Goal: Task Accomplishment & Management: Use online tool/utility

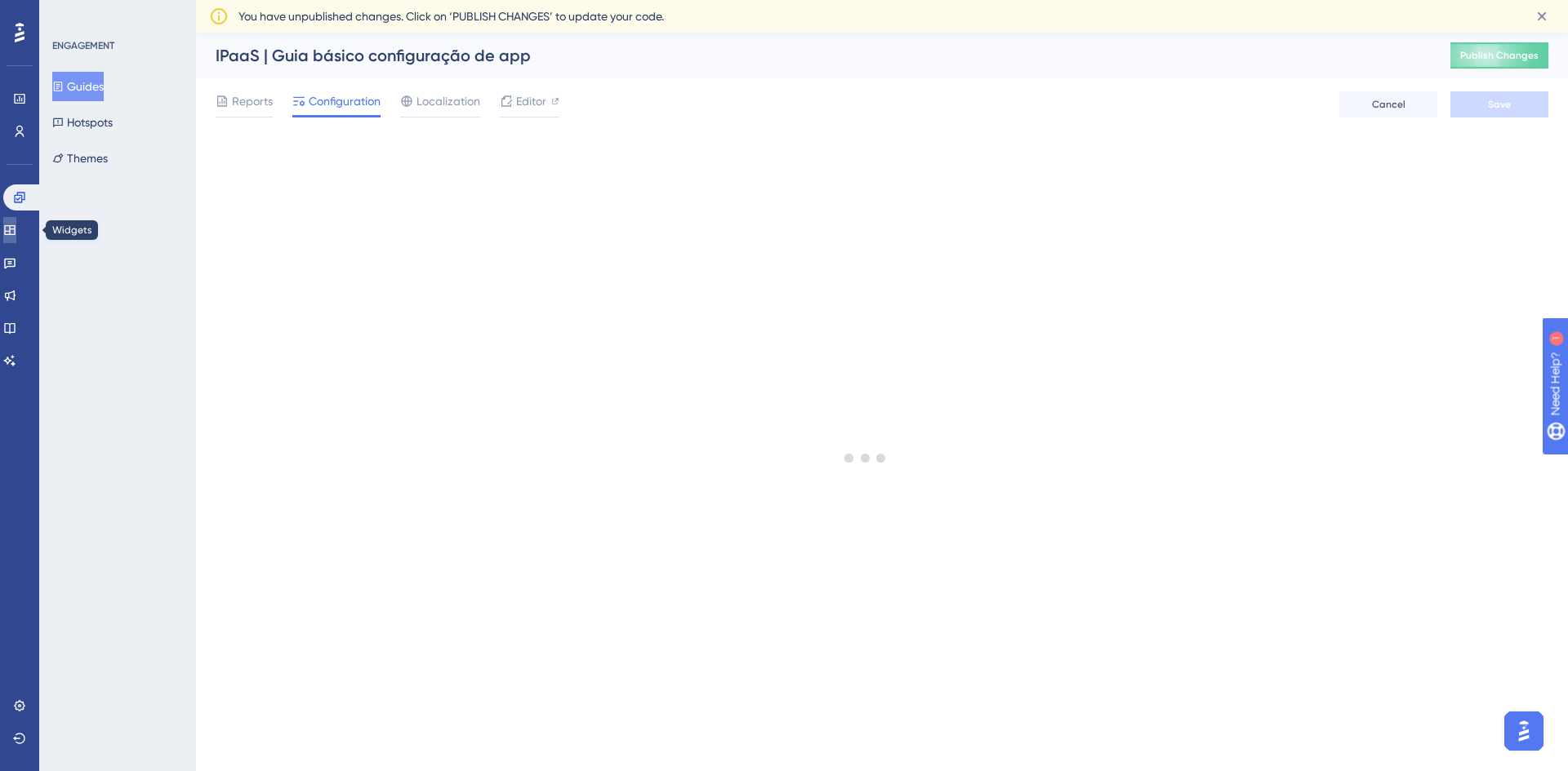
click at [15, 231] on icon at bounding box center [9, 230] width 11 height 10
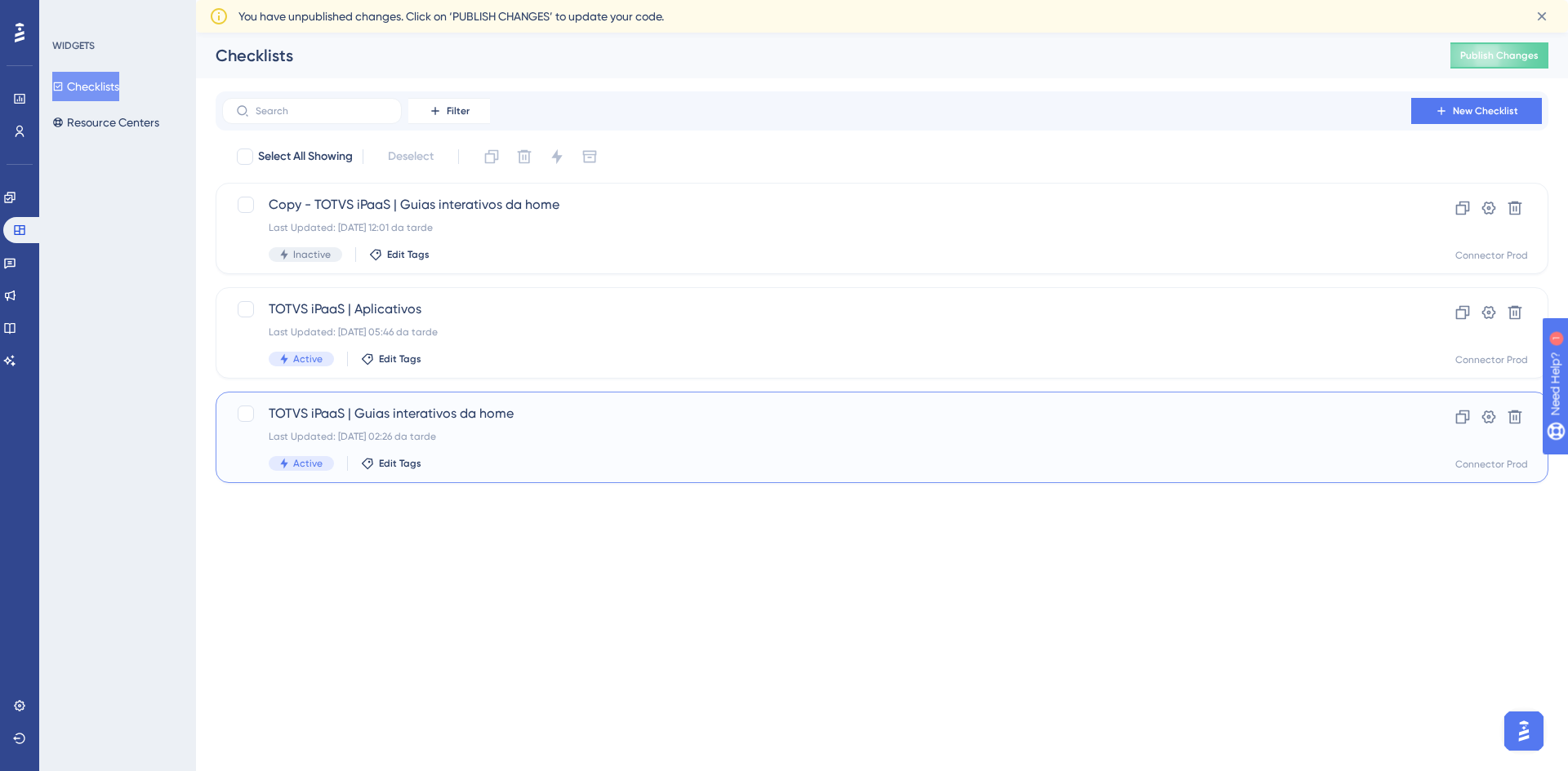
click at [614, 402] on div "TOTVS iPaaS | Guias interativos da home Last Updated: [DATE] 02:26 da tarde Act…" at bounding box center [881, 437] width 1332 height 92
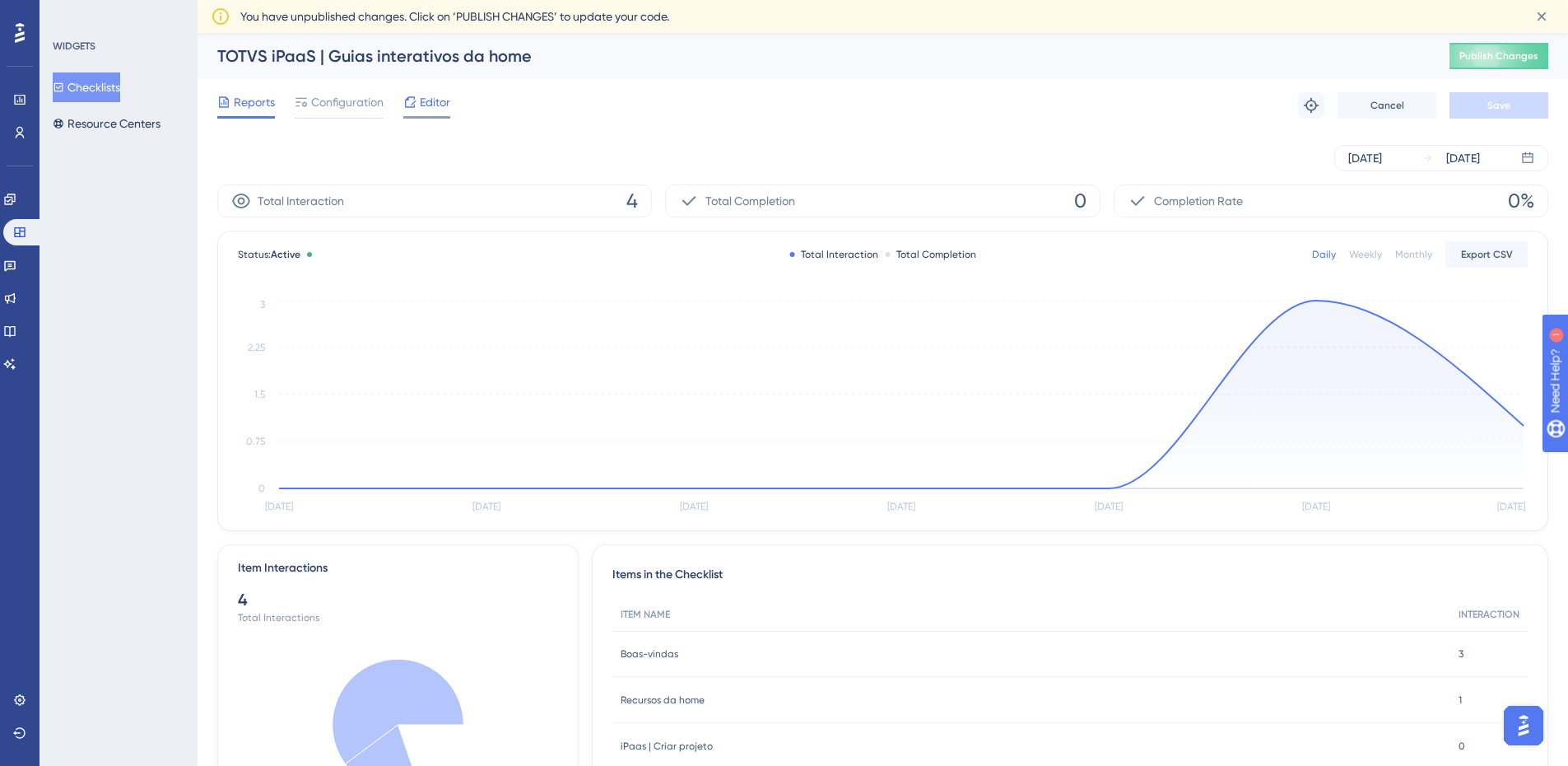
click at [448, 107] on span "Editor" at bounding box center [435, 103] width 31 height 20
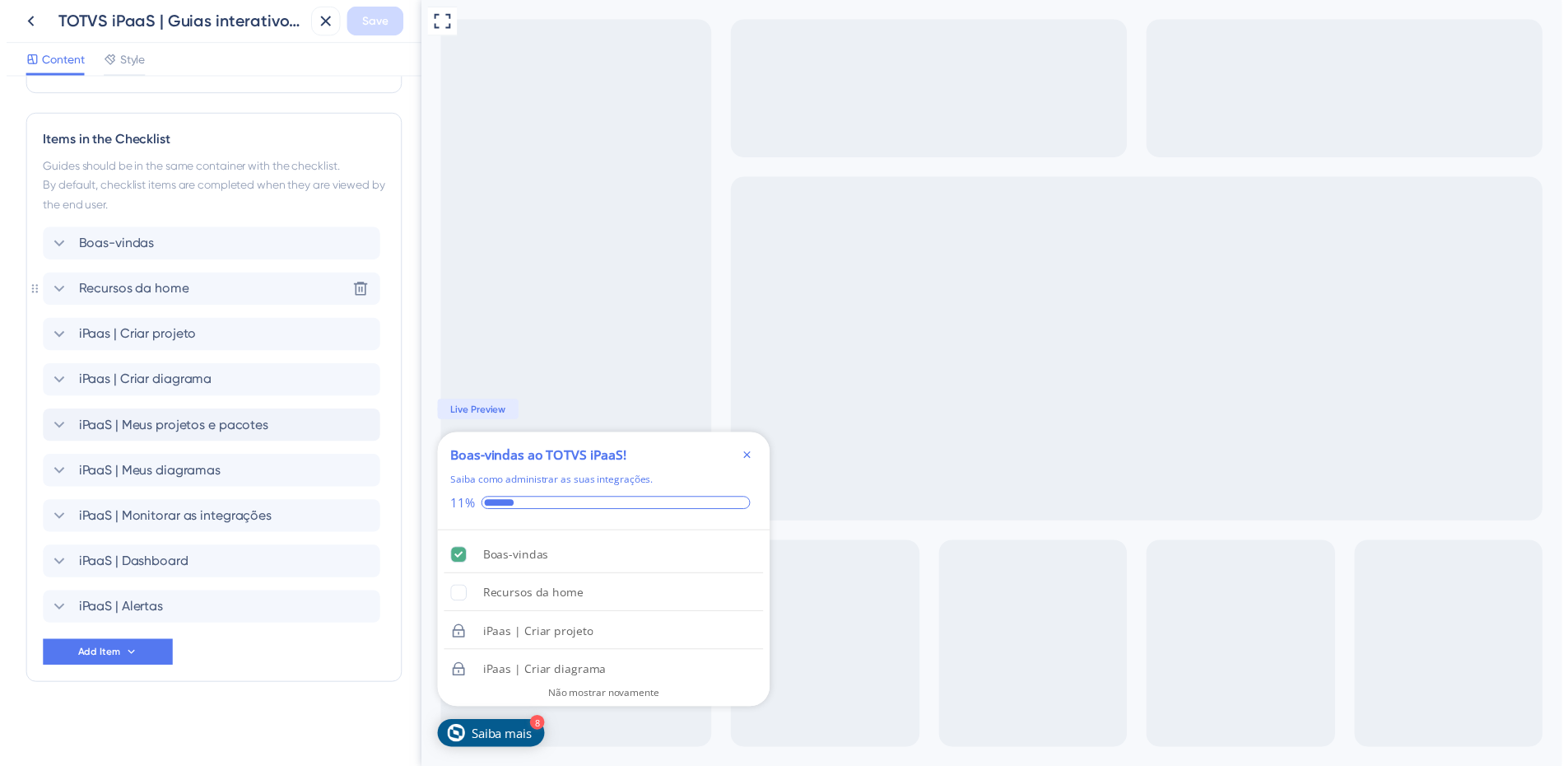
scroll to position [246, 0]
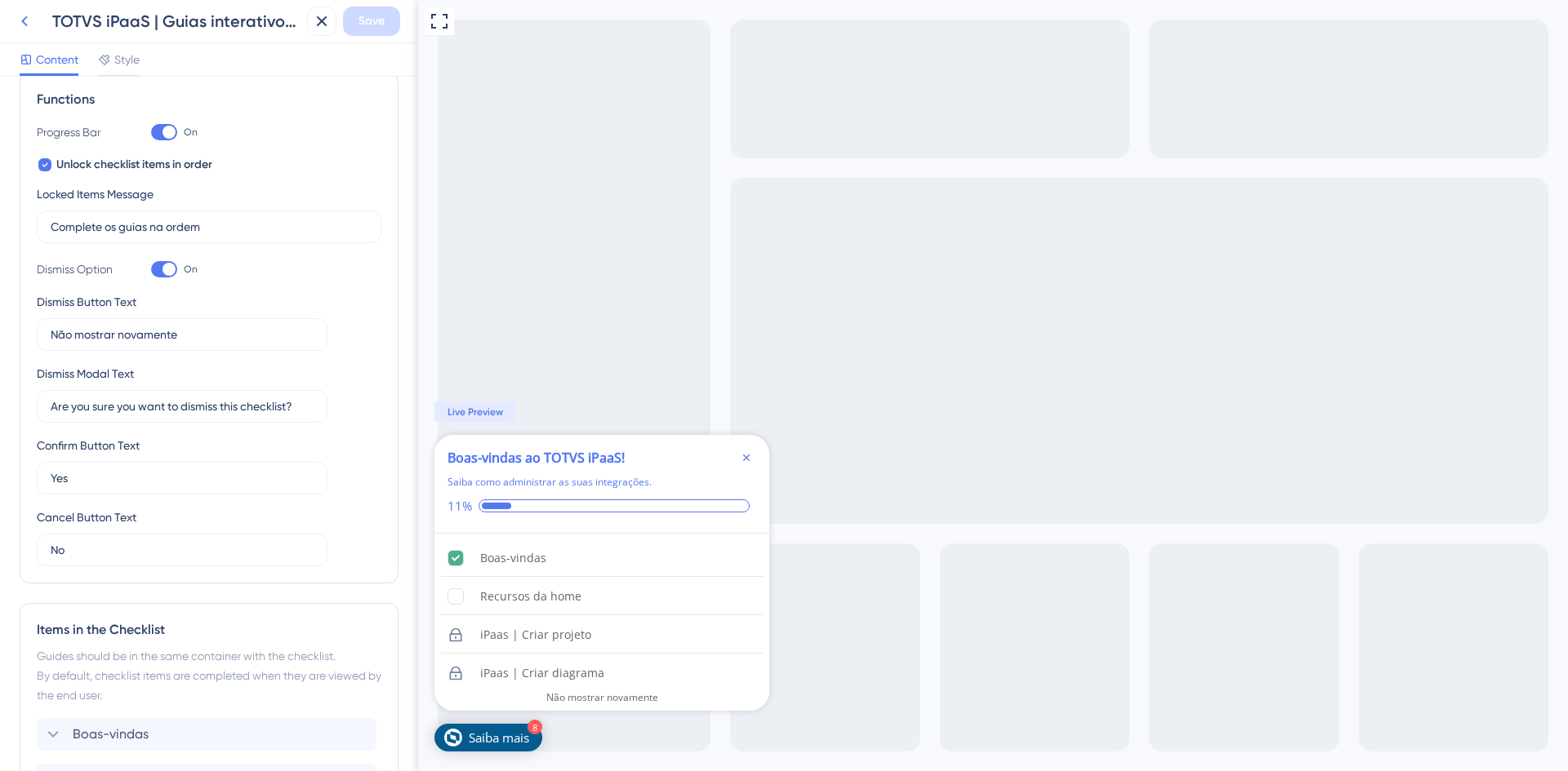
click at [27, 31] on button at bounding box center [25, 22] width 30 height 30
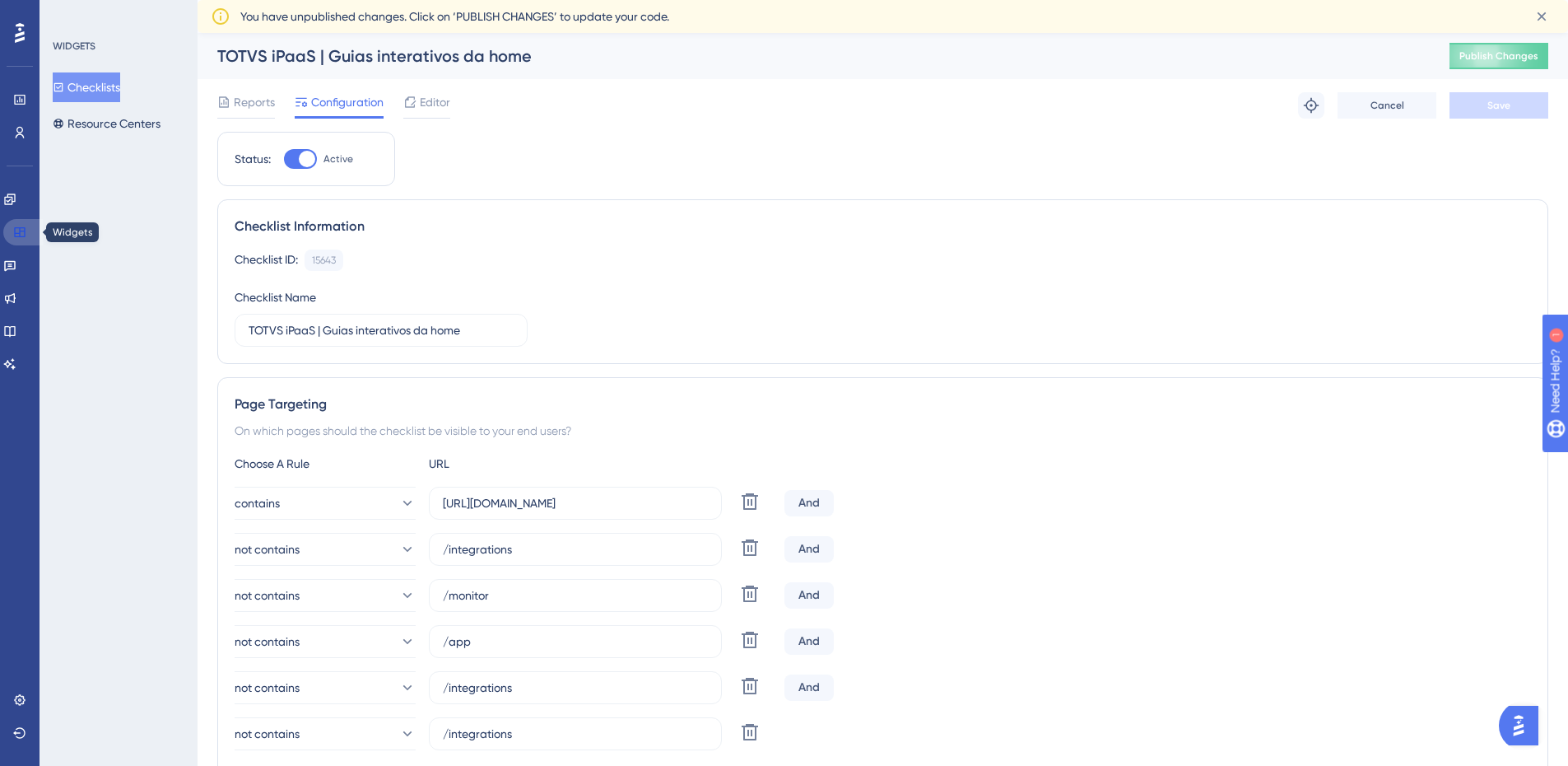
click at [25, 236] on icon at bounding box center [19, 232] width 11 height 10
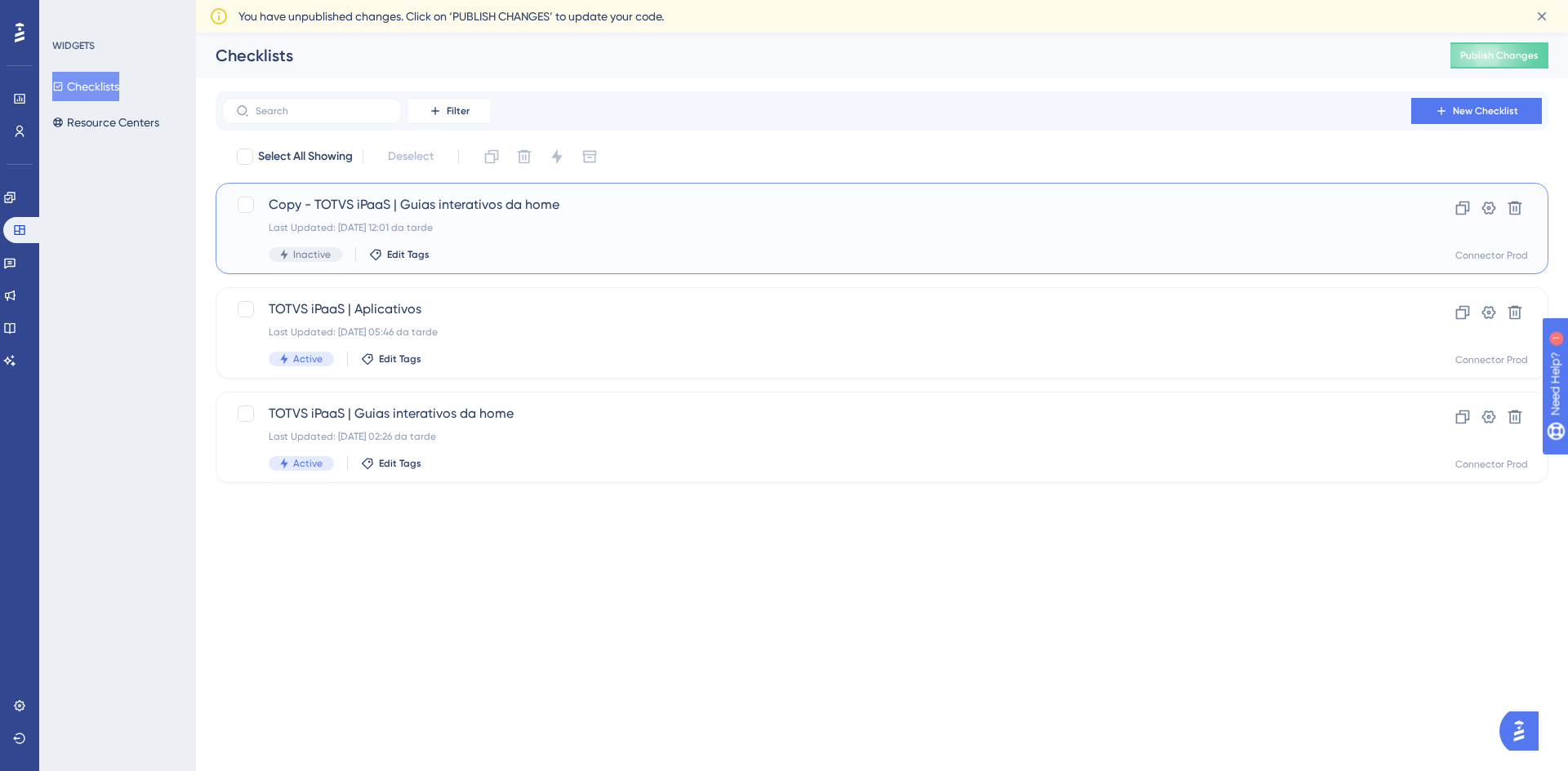
click at [517, 214] on div "Copy - TOTVS iPaaS | Guias interativos da home Last Updated: [DATE] 12:01 da ta…" at bounding box center [817, 229] width 1096 height 67
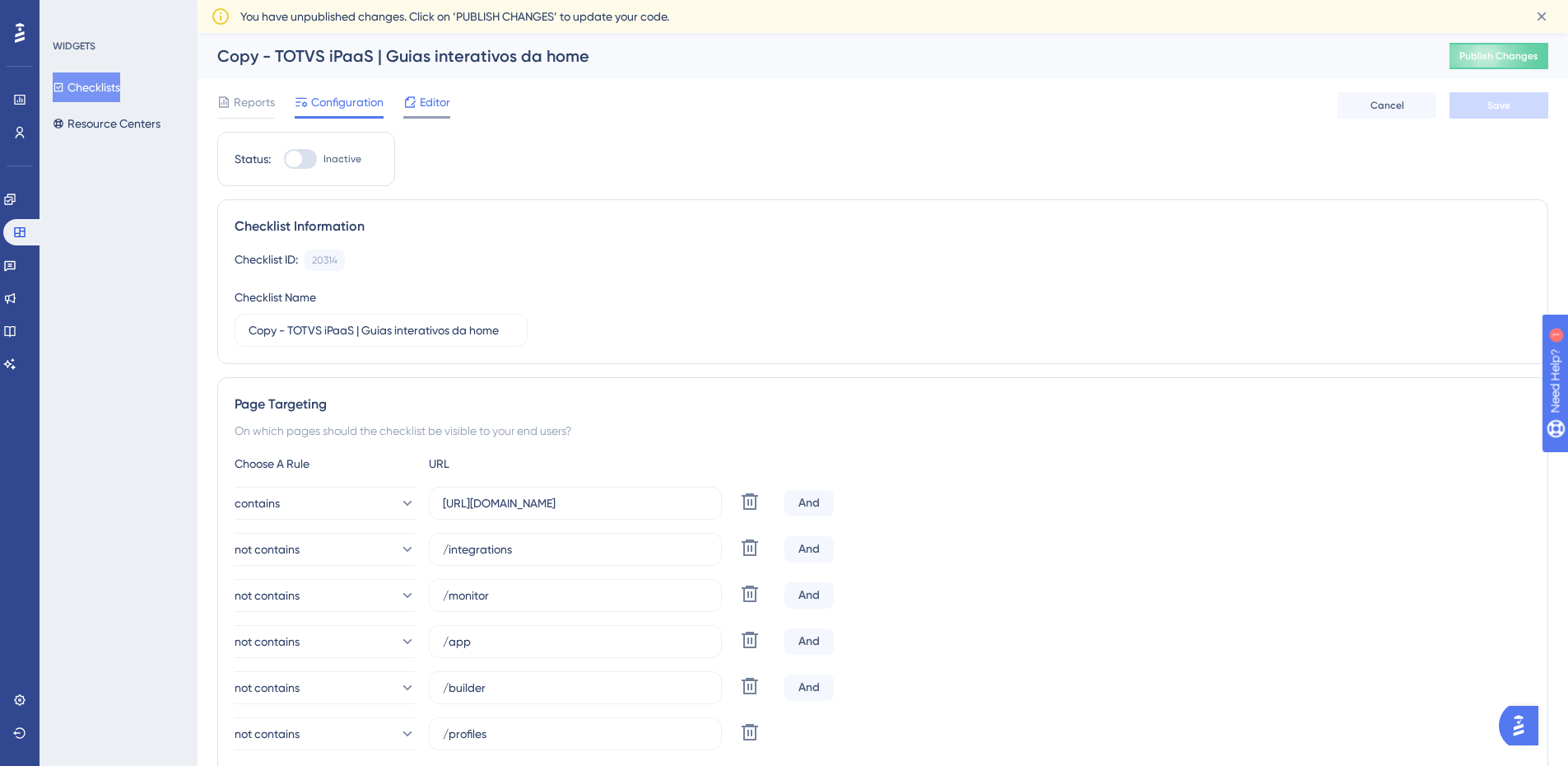
click at [427, 97] on span "Editor" at bounding box center [435, 103] width 31 height 20
